Goal: Transaction & Acquisition: Purchase product/service

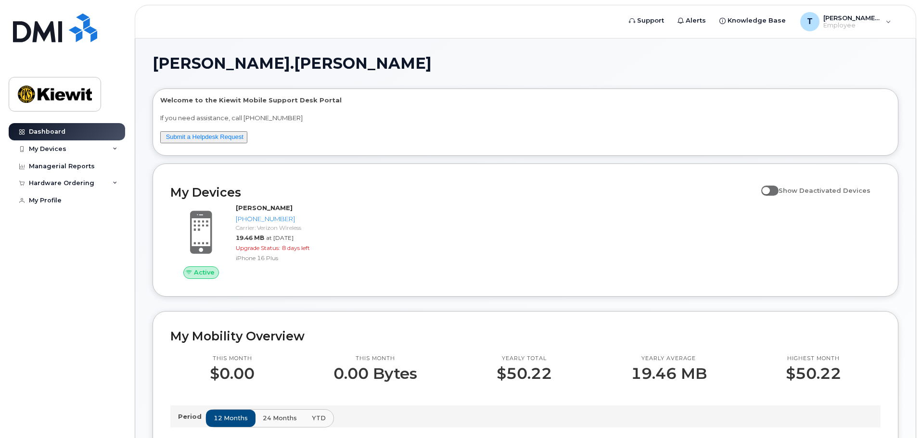
click at [434, 220] on div "Active [PERSON_NAME] [PHONE_NUMBER] Carrier: Verizon Wireless 19.46 MB at [DATE…" at bounding box center [526, 241] width 722 height 87
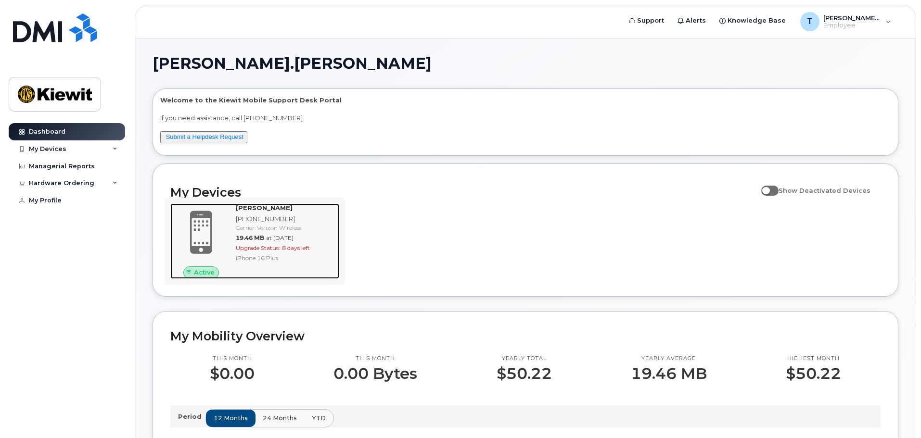
click at [262, 245] on span "Upgrade Status:" at bounding box center [258, 248] width 44 height 7
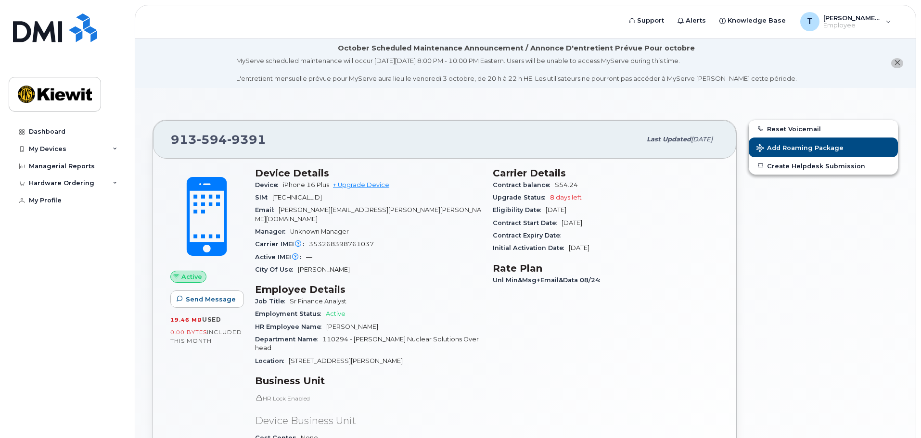
drag, startPoint x: 545, startPoint y: 210, endPoint x: 637, endPoint y: 210, distance: 91.5
click at [637, 210] on div "Eligibility Date Oct 10, 2025" at bounding box center [606, 210] width 226 height 13
click at [679, 290] on div "Carrier Details Contract balance $54.24 Upgrade Status 8 days left Eligibility …" at bounding box center [606, 347] width 238 height 371
drag, startPoint x: 827, startPoint y: 387, endPoint x: 817, endPoint y: 386, distance: 10.1
click at [827, 387] on div "Reset Voicemail Add Roaming Package Create Helpdesk Submission" at bounding box center [824, 345] width 162 height 463
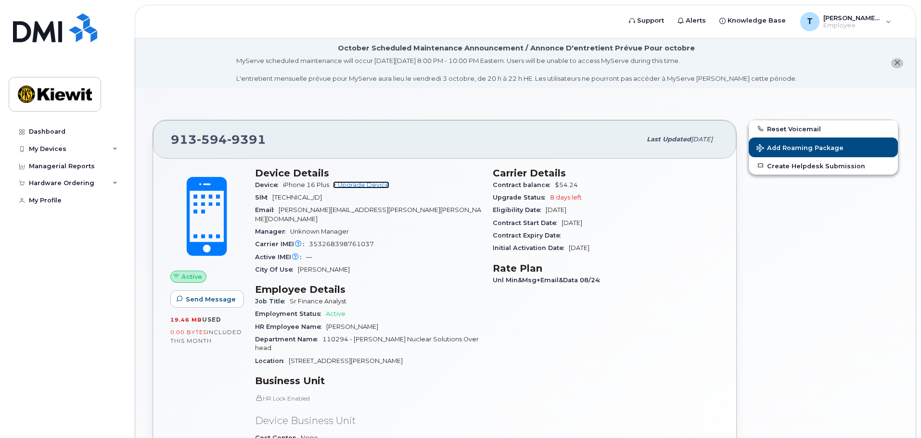
click at [354, 185] on link "+ Upgrade Device" at bounding box center [361, 184] width 56 height 7
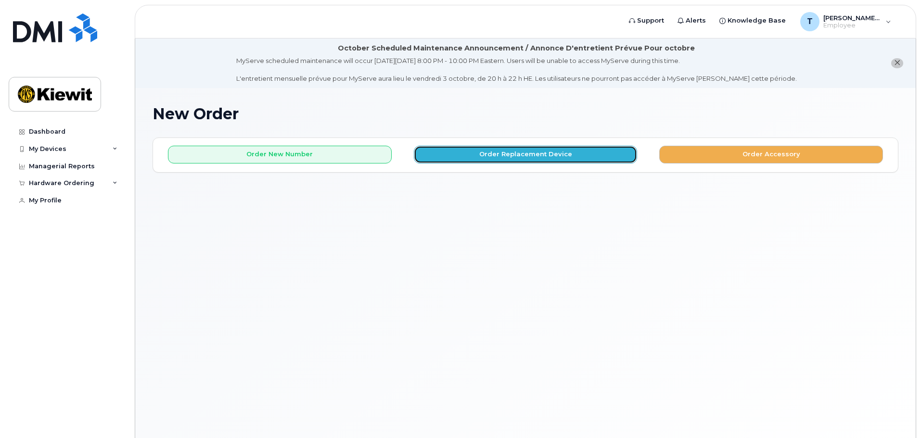
click at [482, 160] on button "Order Replacement Device" at bounding box center [526, 155] width 224 height 18
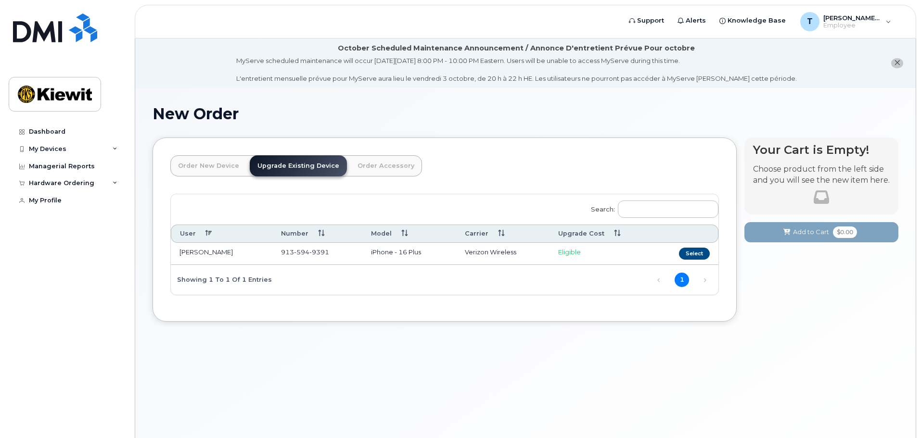
click at [564, 249] on span "Eligible" at bounding box center [569, 252] width 23 height 8
click at [227, 256] on td "[PERSON_NAME]" at bounding box center [222, 254] width 102 height 22
click at [208, 254] on td "[PERSON_NAME]" at bounding box center [222, 254] width 102 height 22
click at [204, 167] on link "Order New Device" at bounding box center [208, 165] width 77 height 21
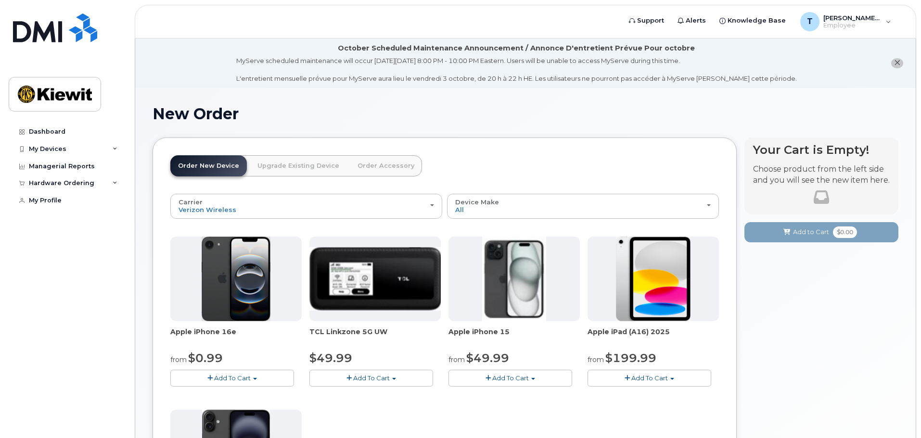
click at [293, 168] on link "Upgrade Existing Device" at bounding box center [298, 165] width 97 height 21
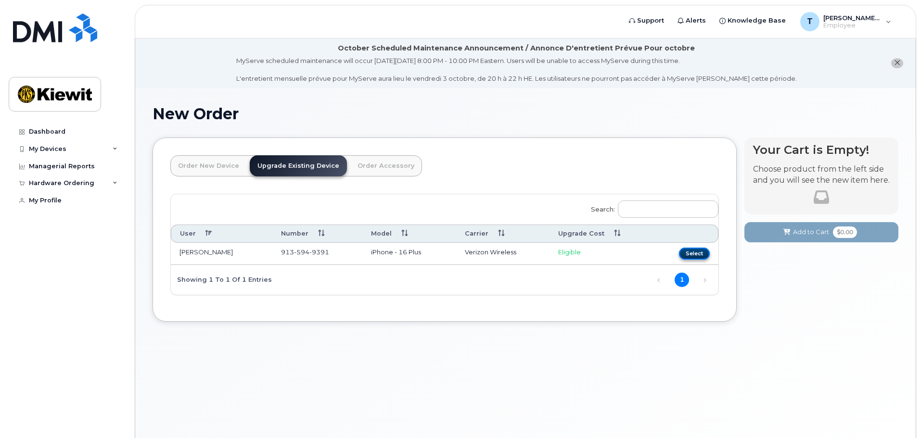
click at [692, 249] on button "Select" at bounding box center [694, 254] width 31 height 12
